Goal: Navigation & Orientation: Find specific page/section

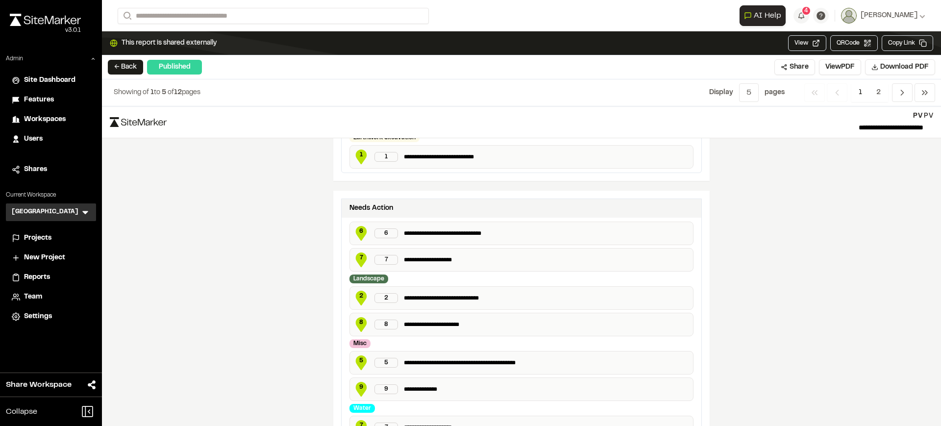
scroll to position [390, 0]
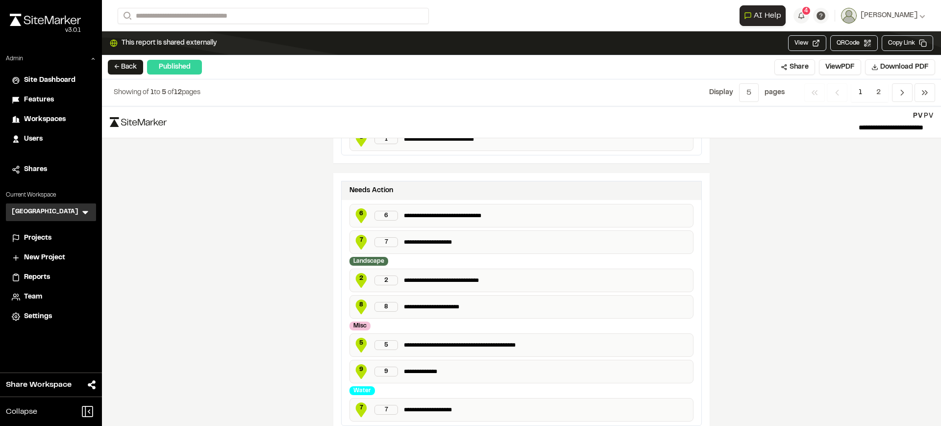
click at [49, 243] on span "Projects" at bounding box center [37, 238] width 27 height 11
